Goal: Transaction & Acquisition: Purchase product/service

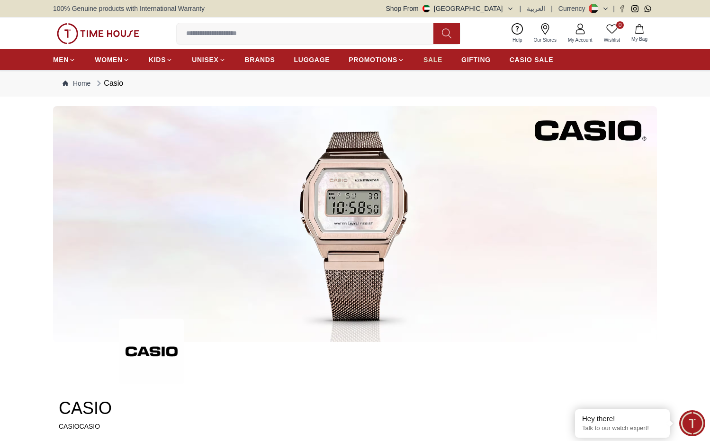
click at [423, 55] on span "SALE" at bounding box center [432, 59] width 19 height 9
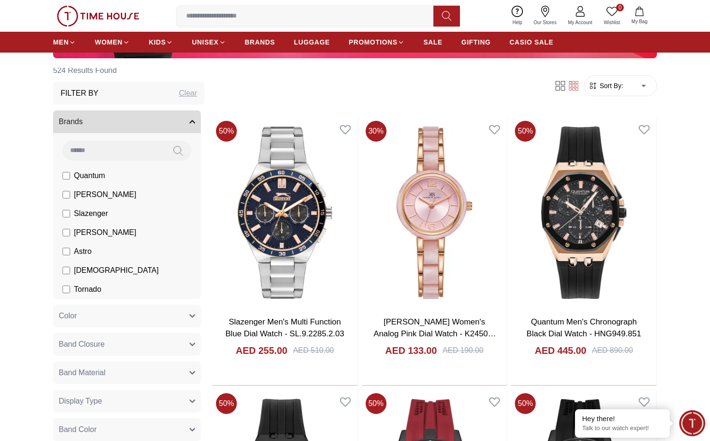
scroll to position [13, 0]
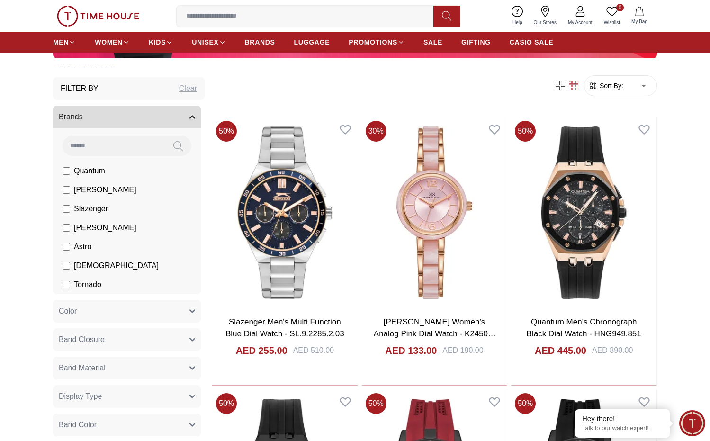
click at [191, 113] on button "Brands" at bounding box center [127, 117] width 148 height 23
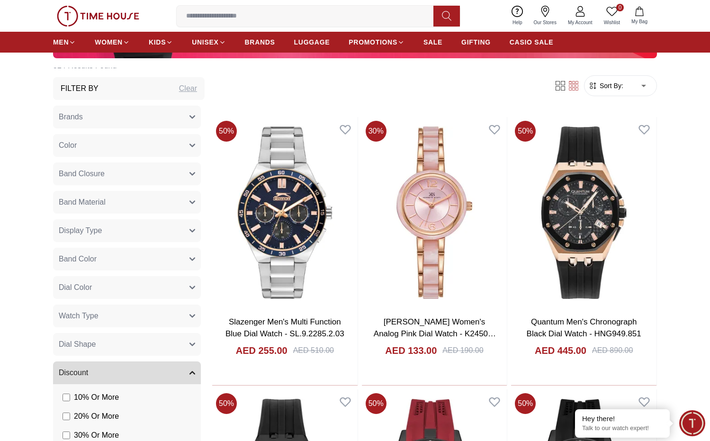
click at [185, 118] on button "Brands" at bounding box center [127, 117] width 148 height 23
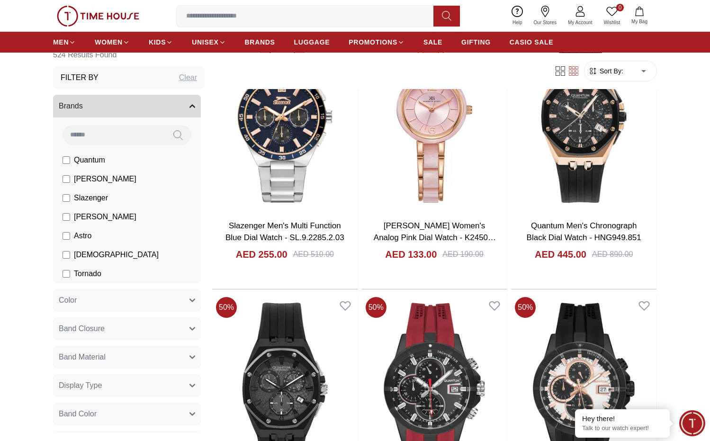
scroll to position [0, 0]
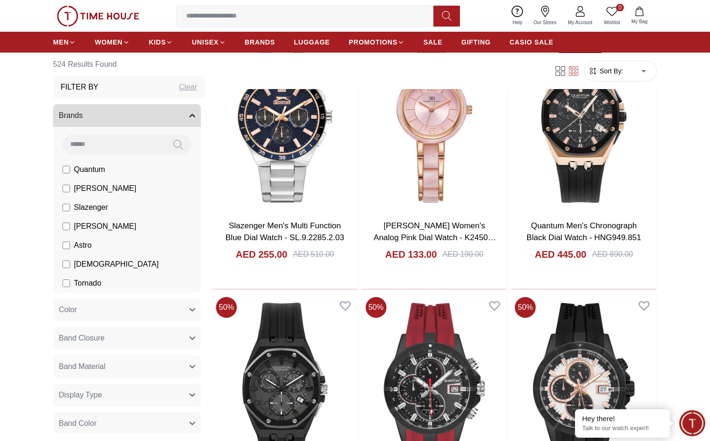
click at [189, 83] on div "Clear" at bounding box center [188, 86] width 18 height 11
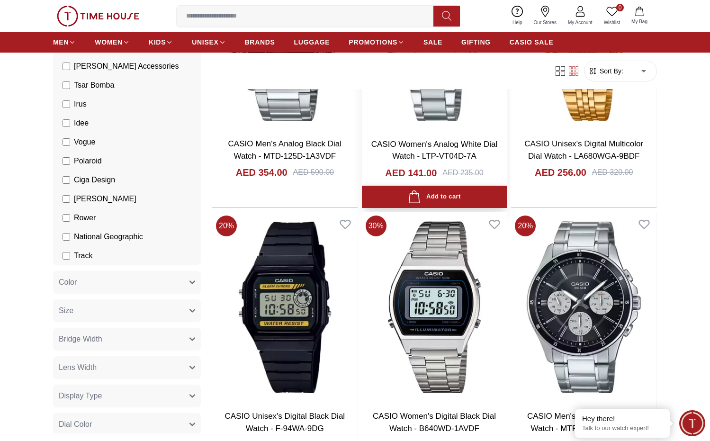
scroll to position [1358, 0]
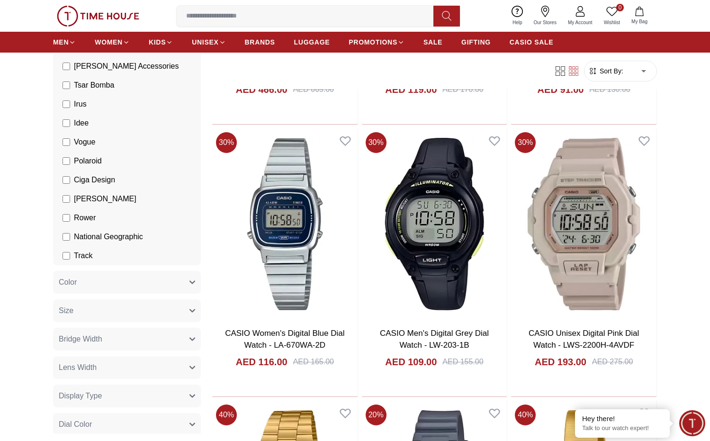
scroll to position [2810, 0]
